Goal: Task Accomplishment & Management: Complete application form

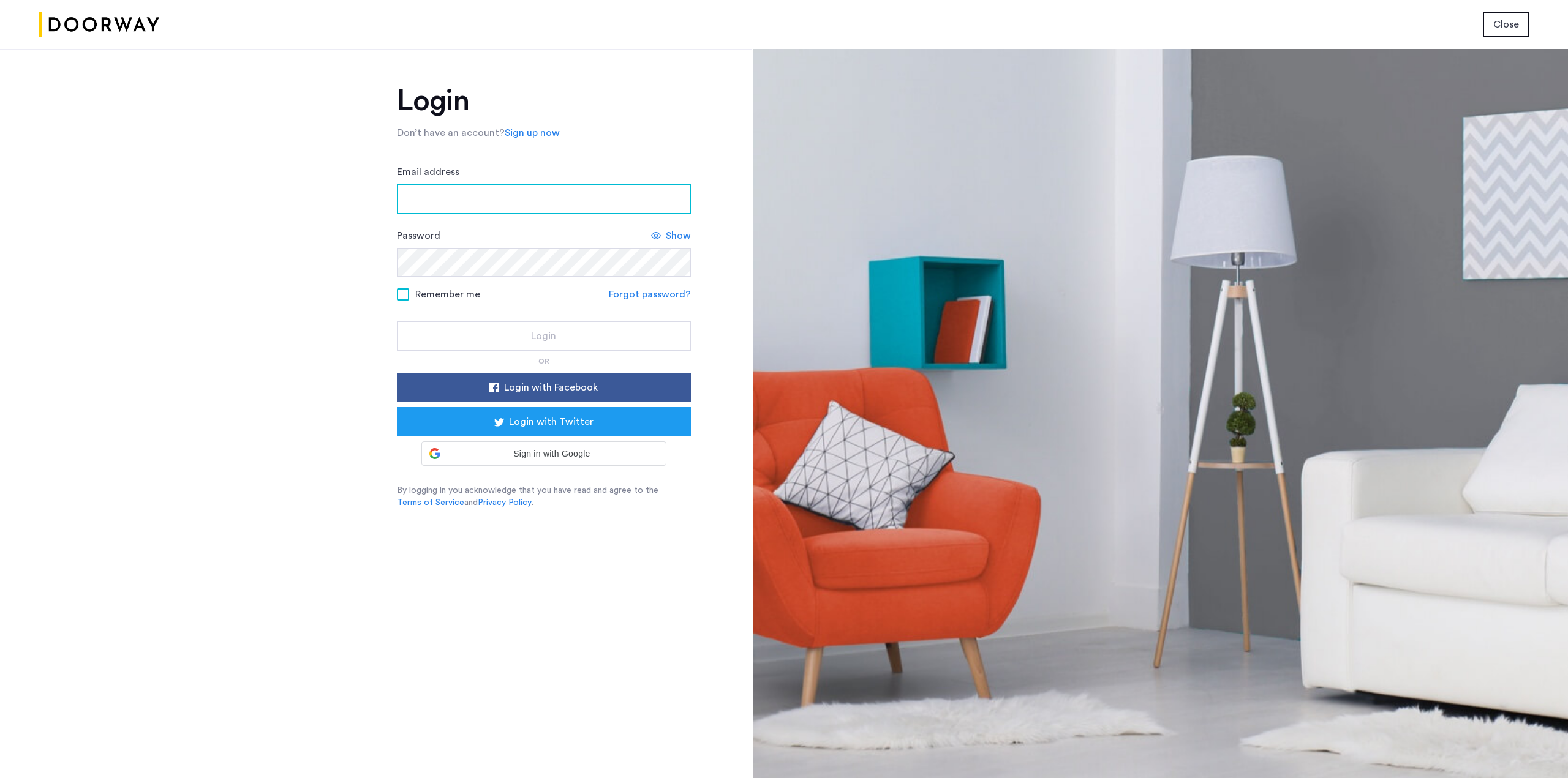
type input "**********"
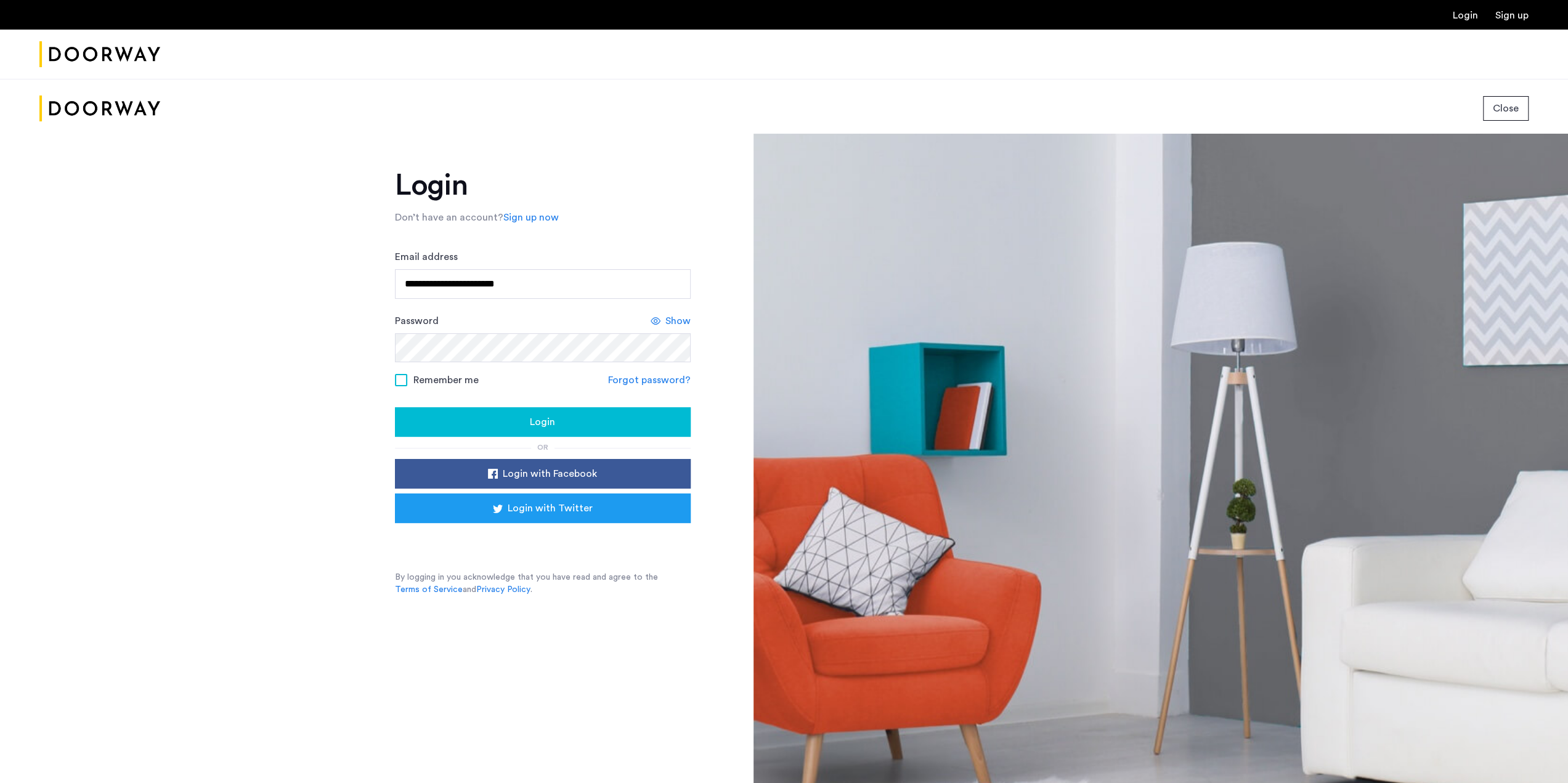
drag, startPoint x: 546, startPoint y: 421, endPoint x: 564, endPoint y: 424, distance: 18.2
click at [546, 420] on span "Login" at bounding box center [542, 421] width 25 height 14
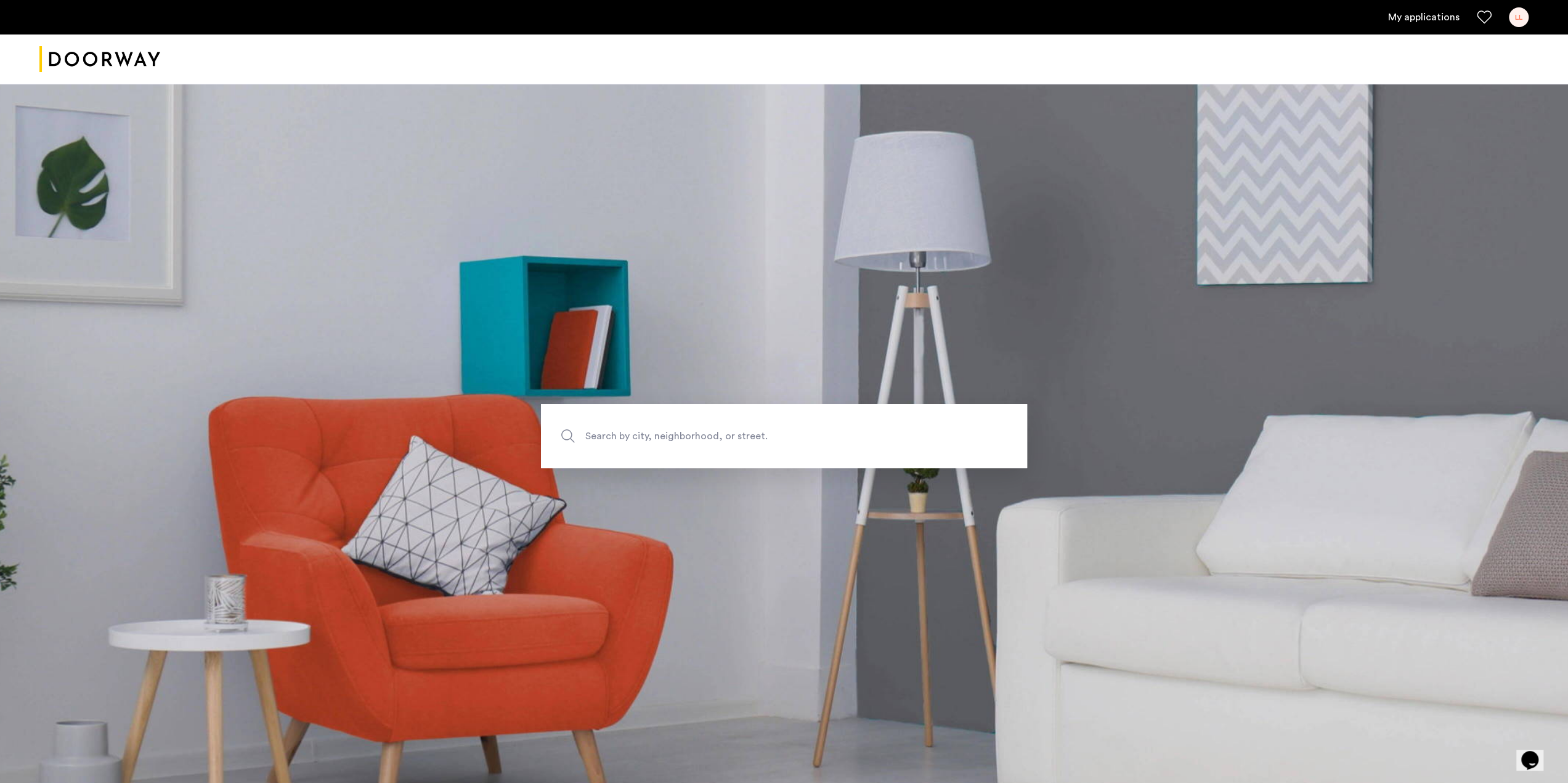
click at [746, 432] on span "Search by city, neighborhood, or street." at bounding box center [755, 436] width 340 height 17
click at [746, 432] on input "Search by city, neighborhood, or street." at bounding box center [784, 436] width 486 height 64
click at [1424, 21] on link "My applications" at bounding box center [1424, 17] width 71 height 14
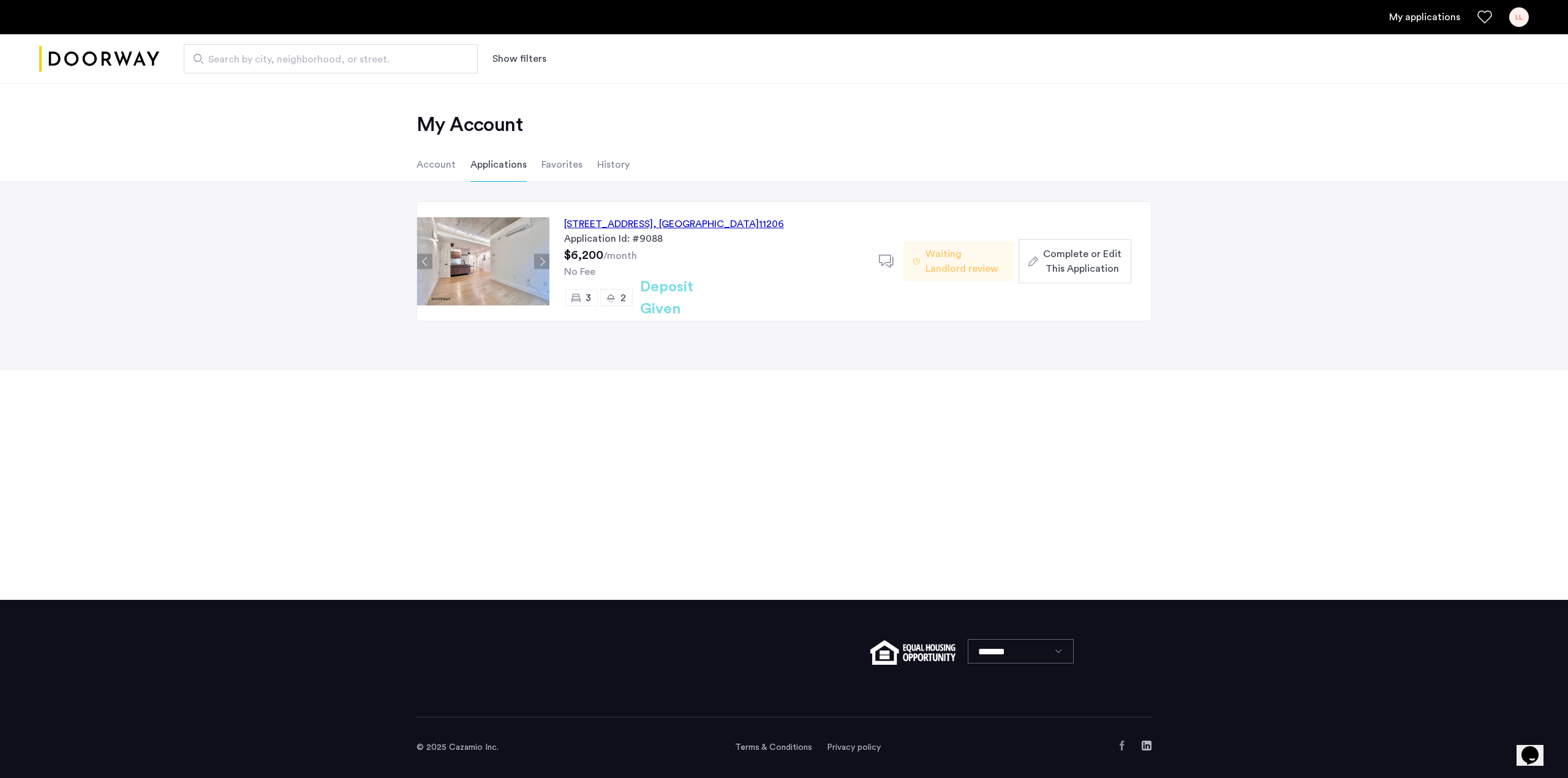
click at [1072, 260] on span "Complete or Edit This Application" at bounding box center [1082, 261] width 79 height 29
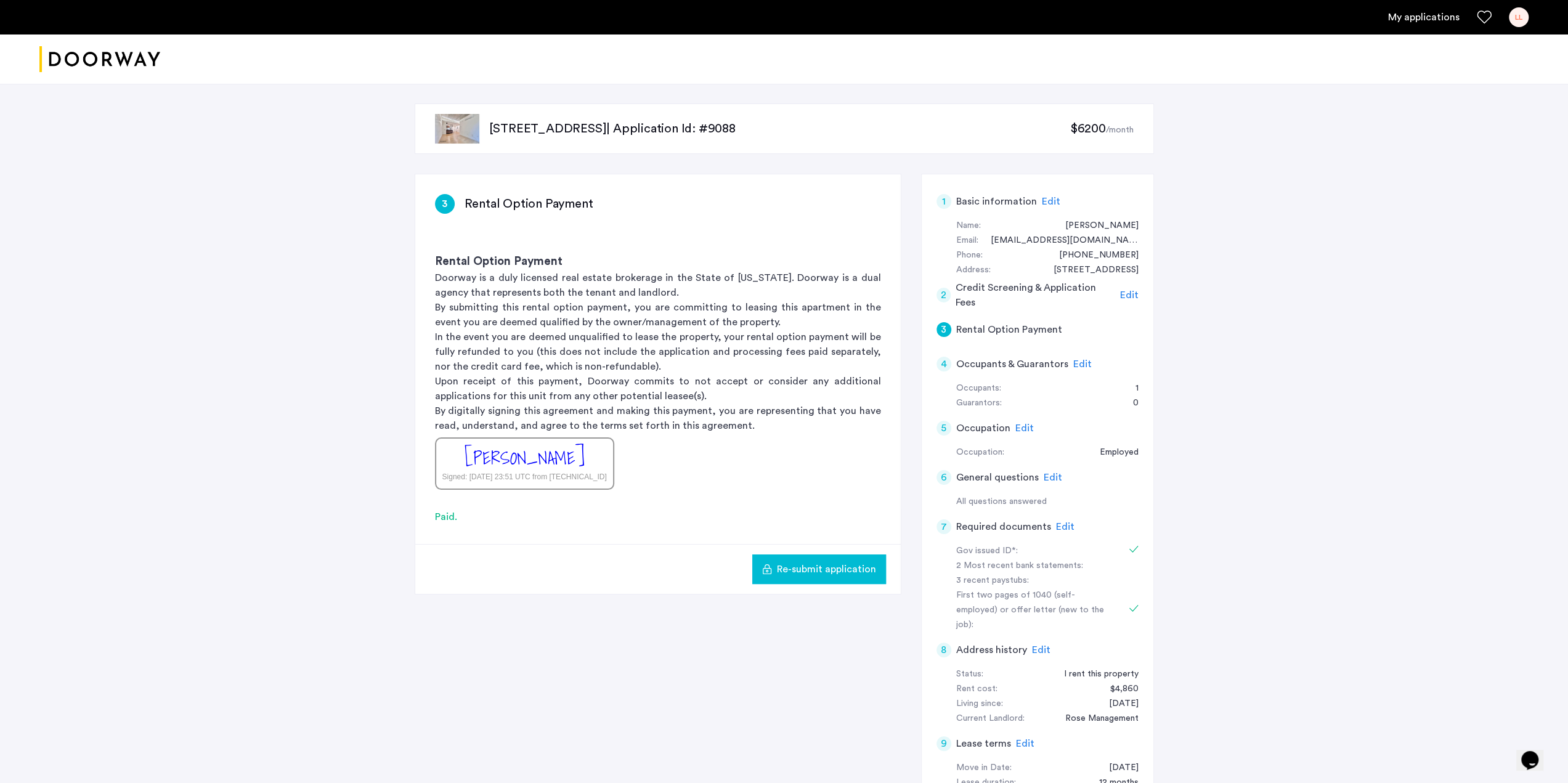
click at [1057, 528] on span "Edit" at bounding box center [1065, 526] width 18 height 10
